Goal: Transaction & Acquisition: Purchase product/service

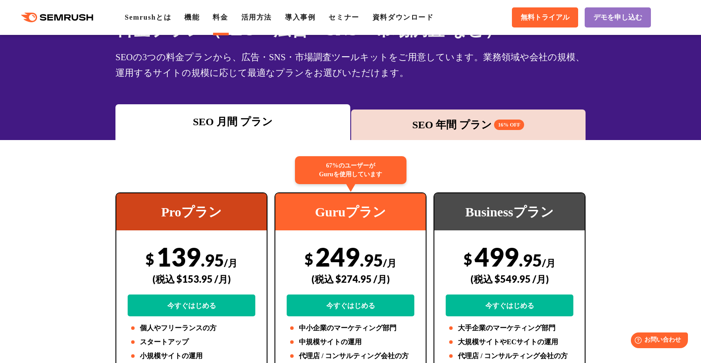
scroll to position [44, 0]
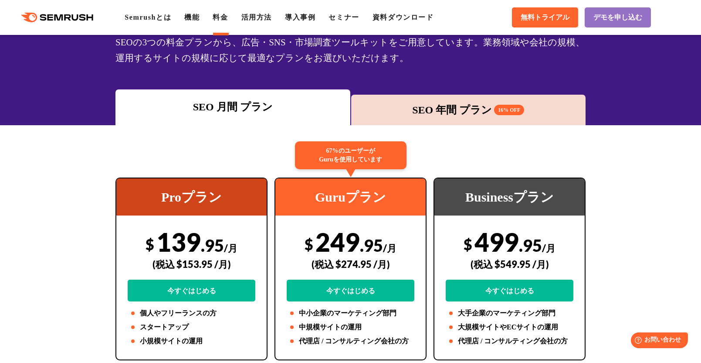
scroll to position [87, 0]
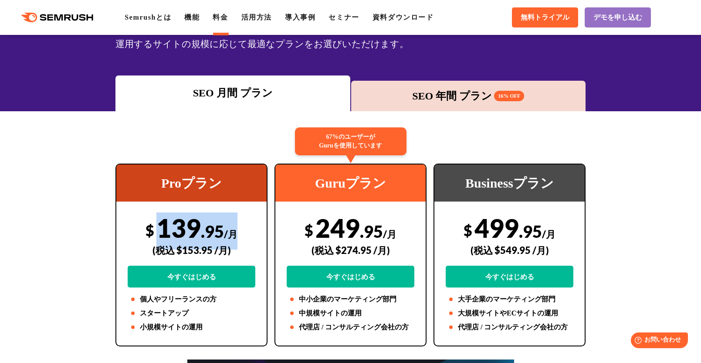
drag, startPoint x: 160, startPoint y: 229, endPoint x: 239, endPoint y: 231, distance: 78.5
click at [239, 231] on div "$ 139 .95 /月 (税込 $153.95 /月) 今すぐはじめる" at bounding box center [192, 249] width 128 height 75
copy div "139 .95 /月"
drag, startPoint x: 147, startPoint y: 231, endPoint x: 220, endPoint y: 230, distance: 73.2
click at [220, 230] on div "$ 139 .95 /月 (税込 $153.95 /月) 今すぐはじめる" at bounding box center [192, 249] width 128 height 75
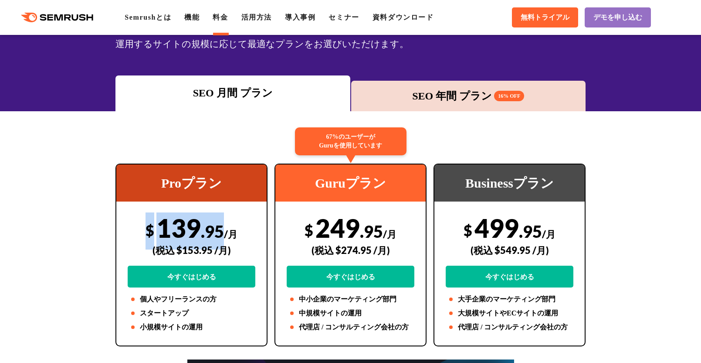
copy div "$ 139 .95"
